Goal: Transaction & Acquisition: Purchase product/service

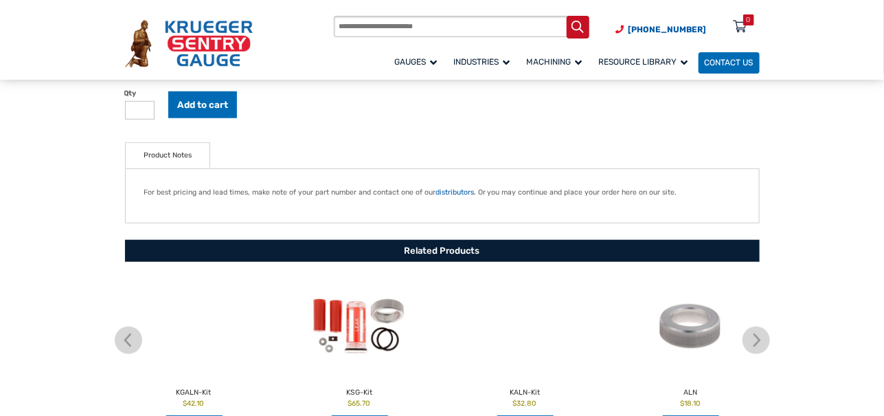
scroll to position [480, 0]
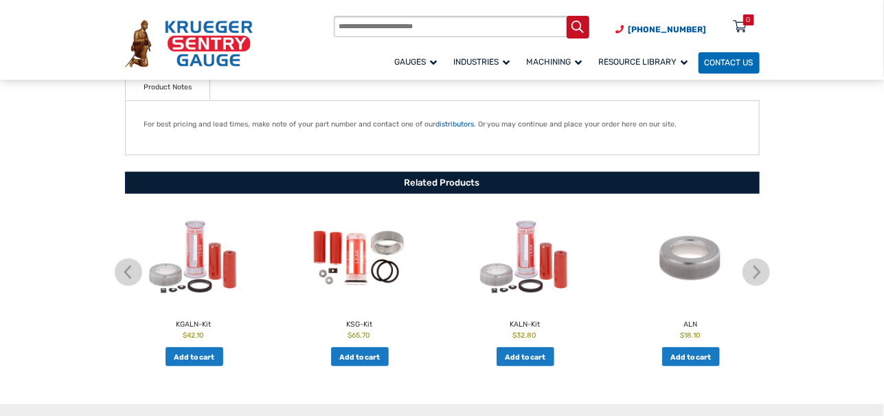
click at [113, 264] on div "🔍 KG-Kit $ 30.20 Repair Kit replaces all of the components of the top of the ga…" at bounding box center [442, 61] width 659 height 685
click at [131, 270] on img at bounding box center [128, 271] width 27 height 27
click at [133, 267] on img at bounding box center [128, 271] width 27 height 27
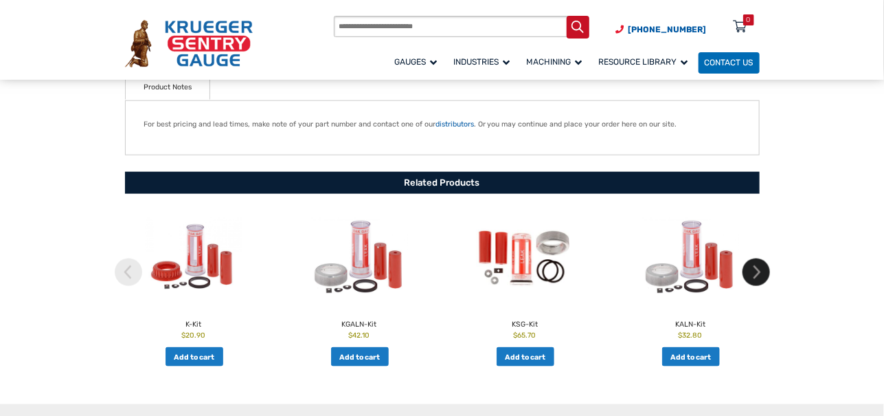
click at [767, 269] on img at bounding box center [756, 271] width 27 height 27
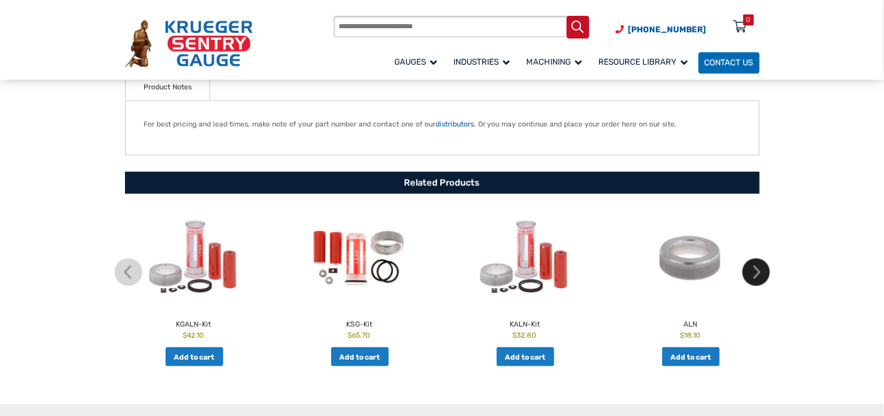
click at [761, 275] on img at bounding box center [756, 271] width 27 height 27
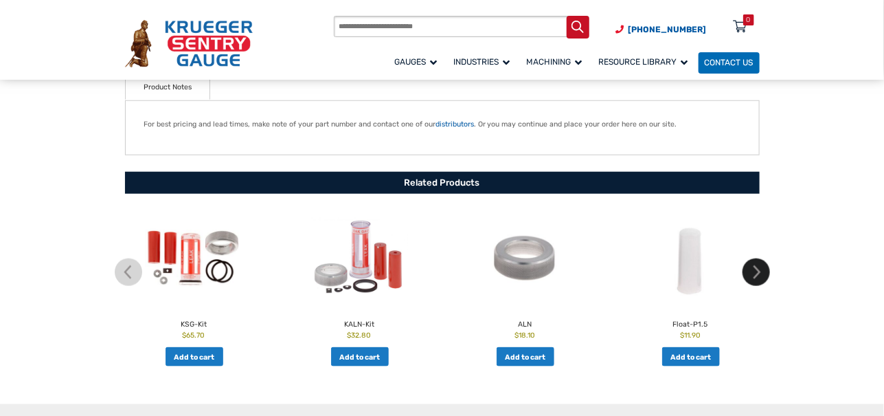
click at [762, 275] on img at bounding box center [756, 271] width 27 height 27
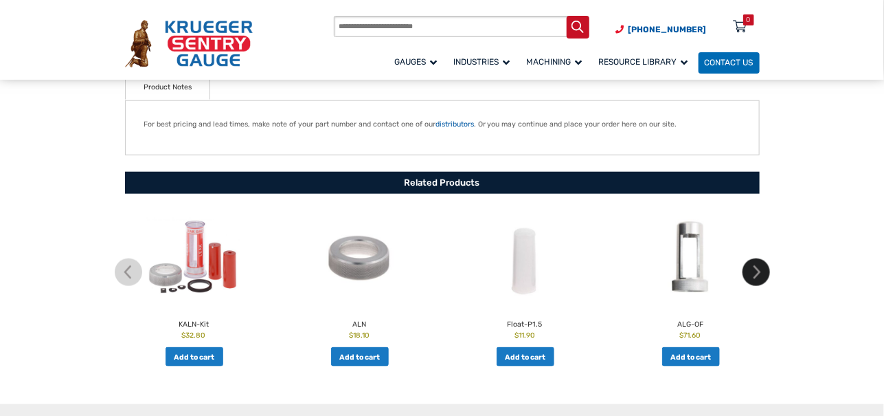
click at [762, 275] on img at bounding box center [756, 271] width 27 height 27
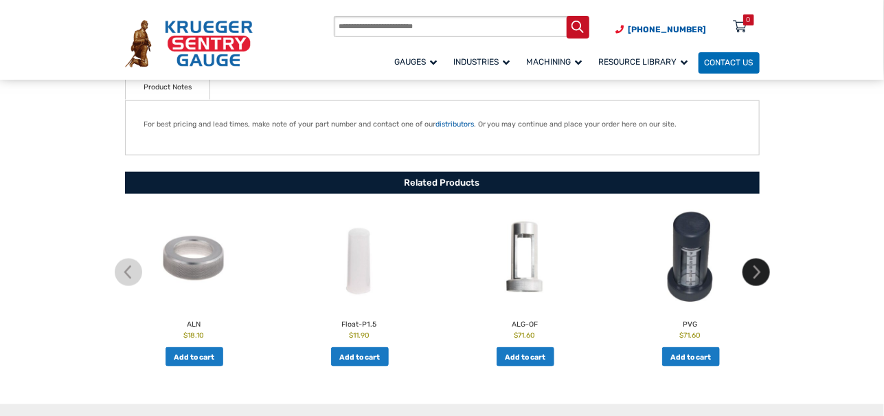
click at [762, 275] on img at bounding box center [756, 271] width 27 height 27
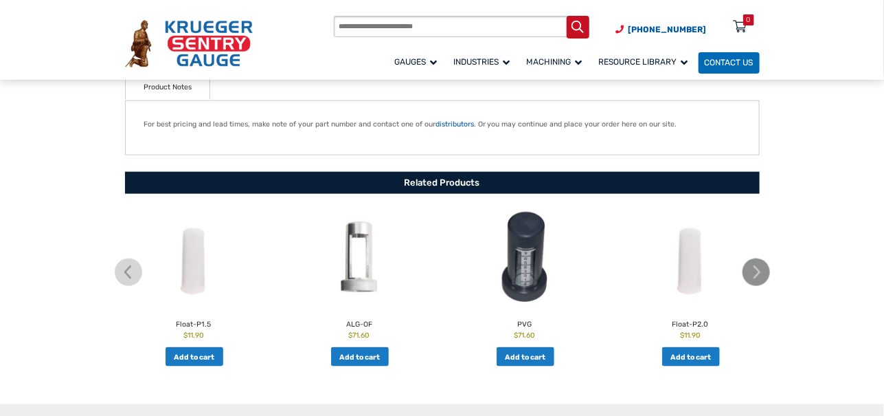
click at [762, 275] on img at bounding box center [756, 271] width 27 height 27
click at [761, 272] on img at bounding box center [756, 271] width 27 height 27
click at [134, 271] on img at bounding box center [128, 271] width 27 height 27
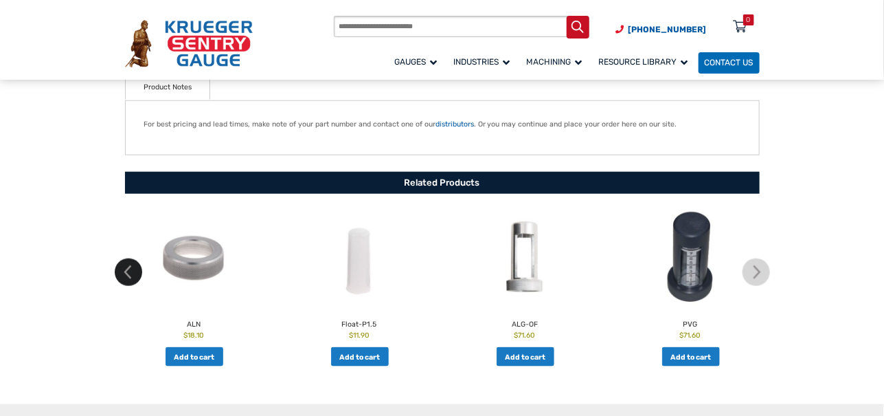
click at [134, 271] on img at bounding box center [128, 271] width 27 height 27
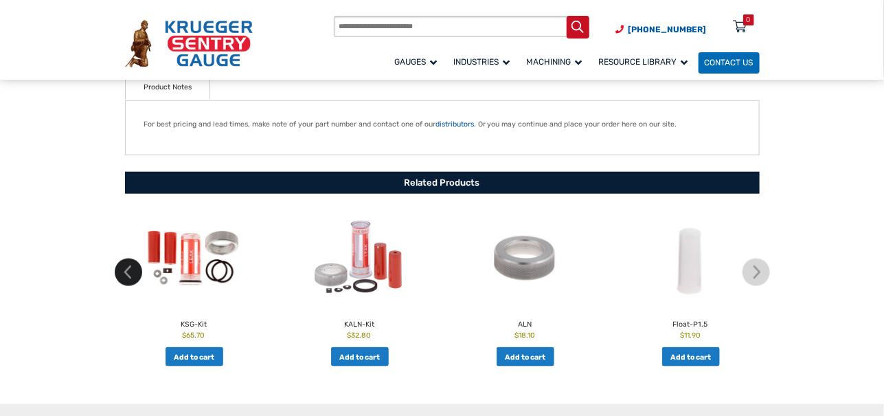
click at [134, 271] on img at bounding box center [128, 271] width 27 height 27
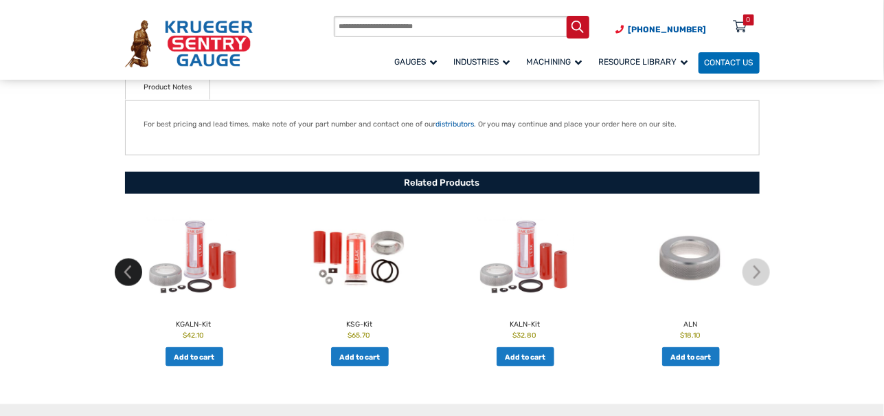
click at [134, 271] on img at bounding box center [128, 271] width 27 height 27
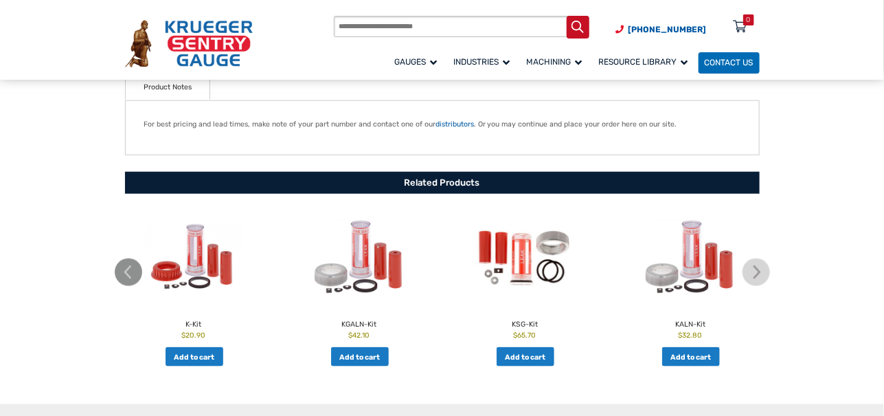
click at [134, 271] on img at bounding box center [128, 271] width 27 height 27
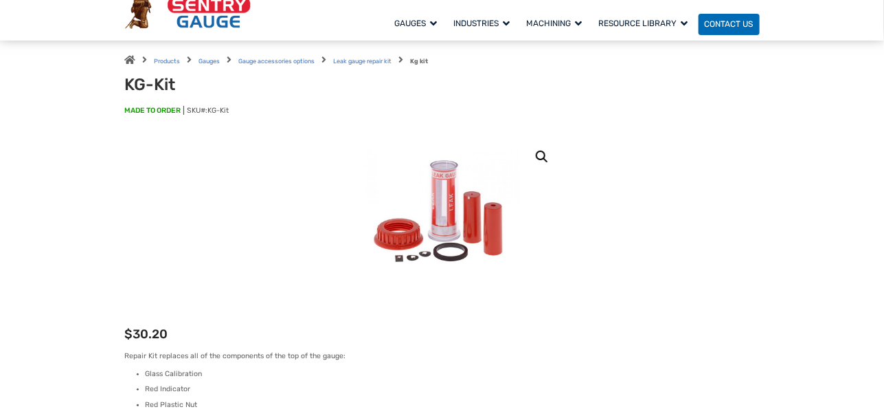
scroll to position [0, 0]
